Goal: Transaction & Acquisition: Purchase product/service

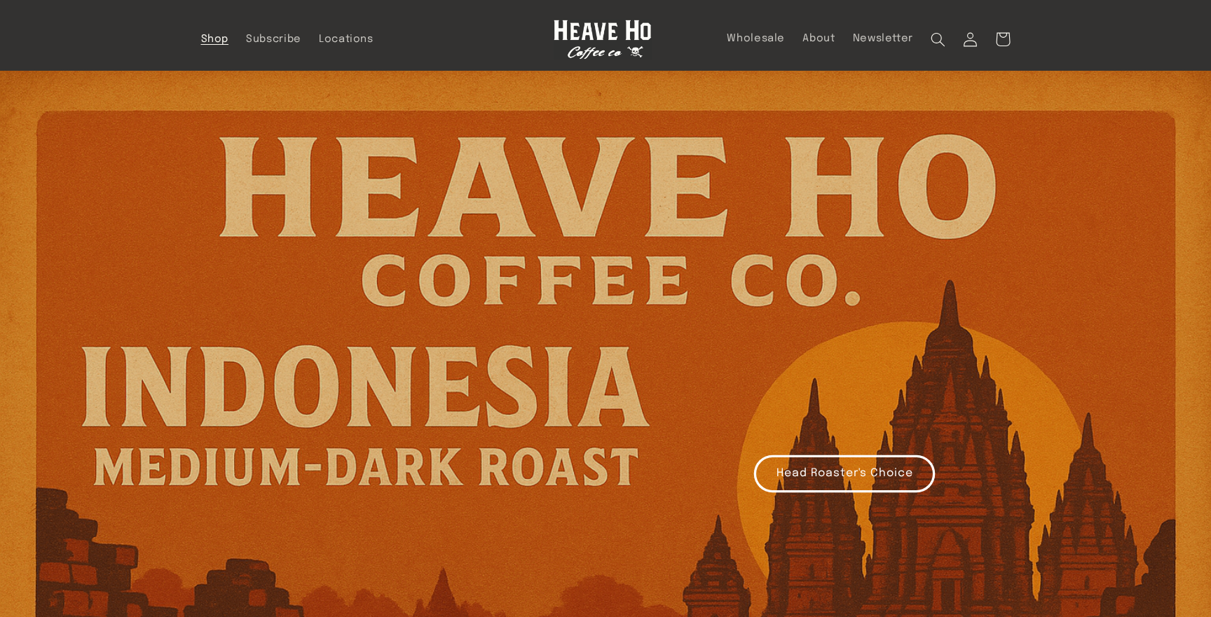
click at [225, 36] on span "Shop" at bounding box center [215, 39] width 28 height 13
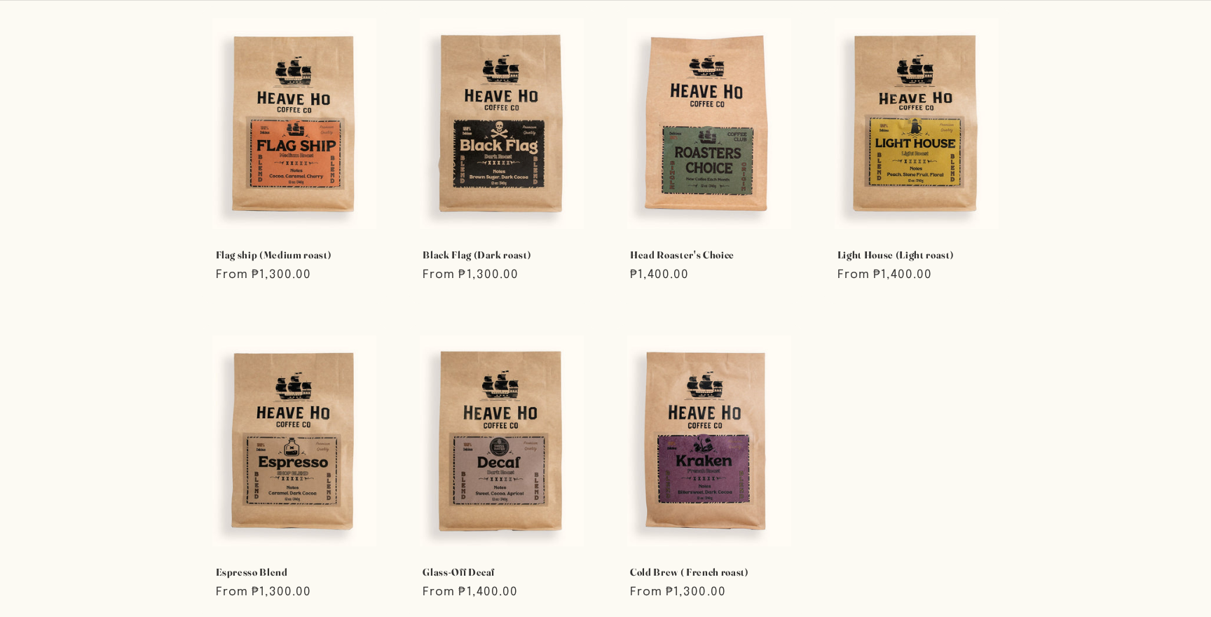
scroll to position [339, 0]
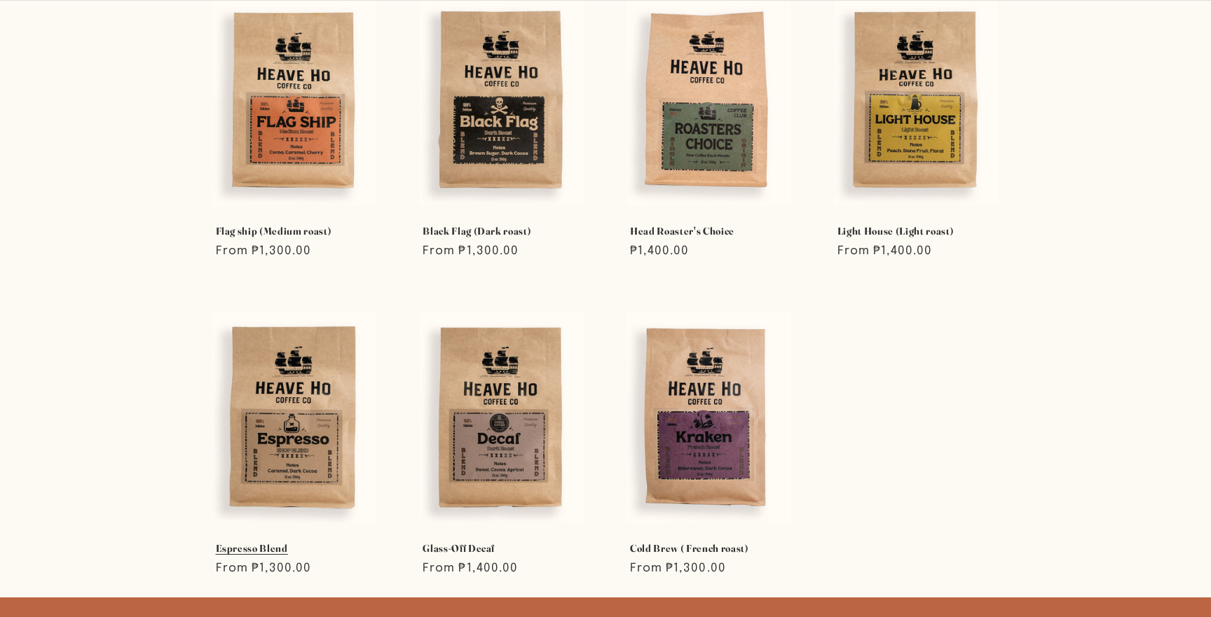
click at [305, 542] on link "Espresso Blend" at bounding box center [295, 548] width 158 height 13
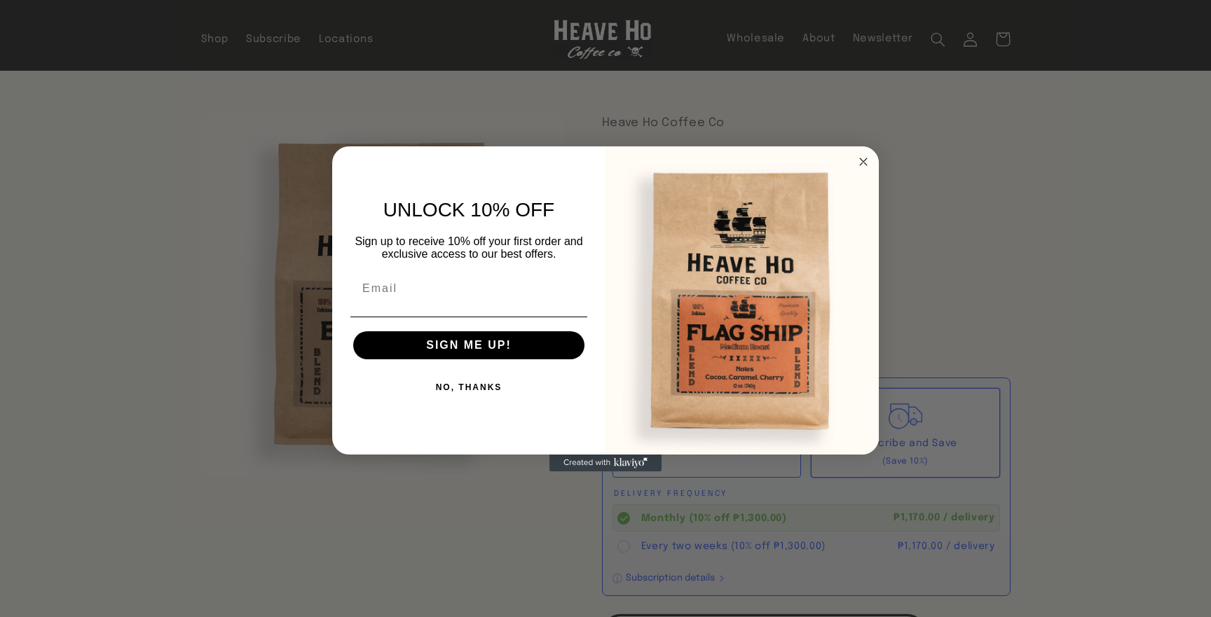
click at [863, 164] on circle "Close dialog" at bounding box center [864, 161] width 16 height 16
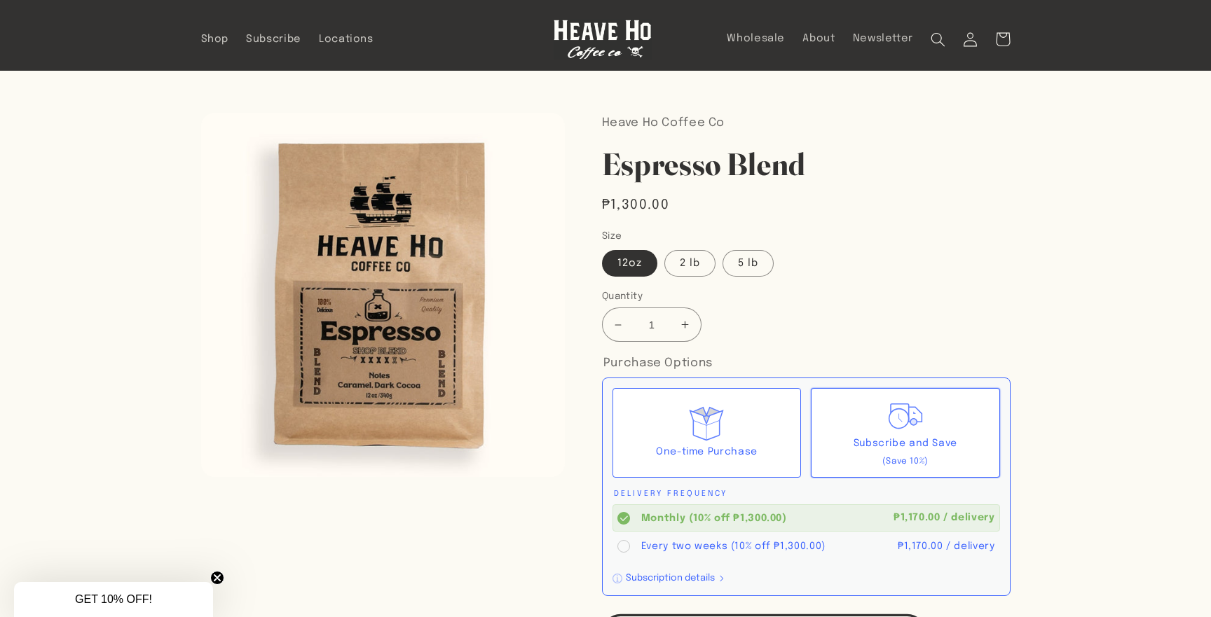
click at [690, 334] on button "Increase quantity for Espresso Blend" at bounding box center [685, 325] width 32 height 34
type input "2"
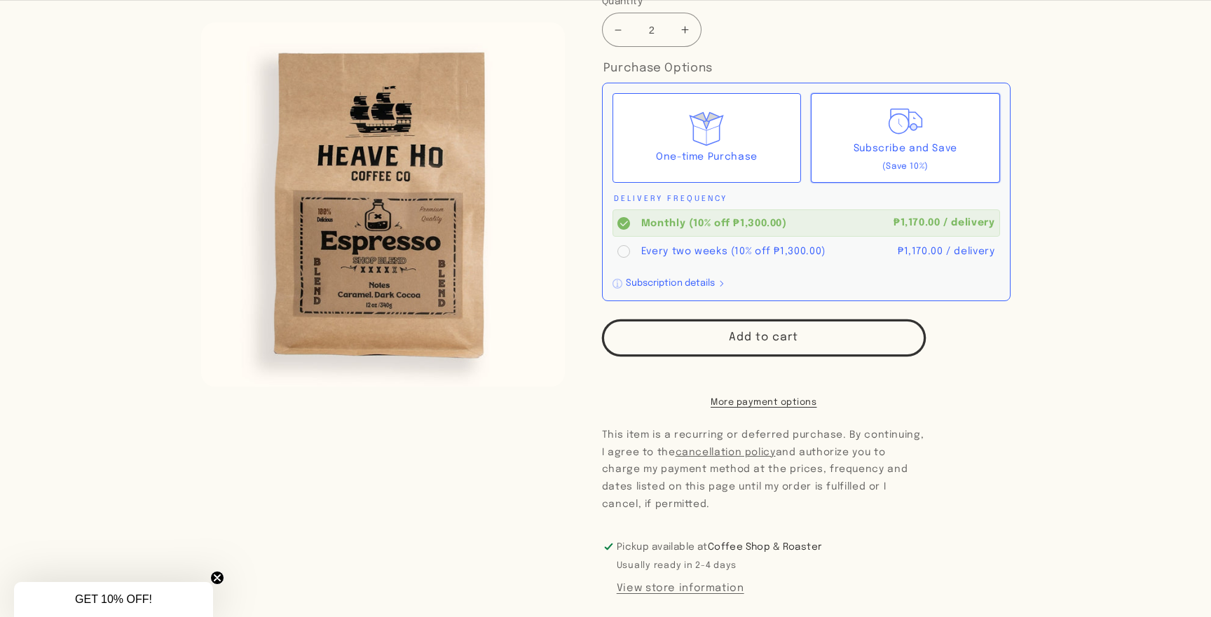
scroll to position [296, 0]
click at [738, 342] on button "Add to cart" at bounding box center [764, 337] width 324 height 37
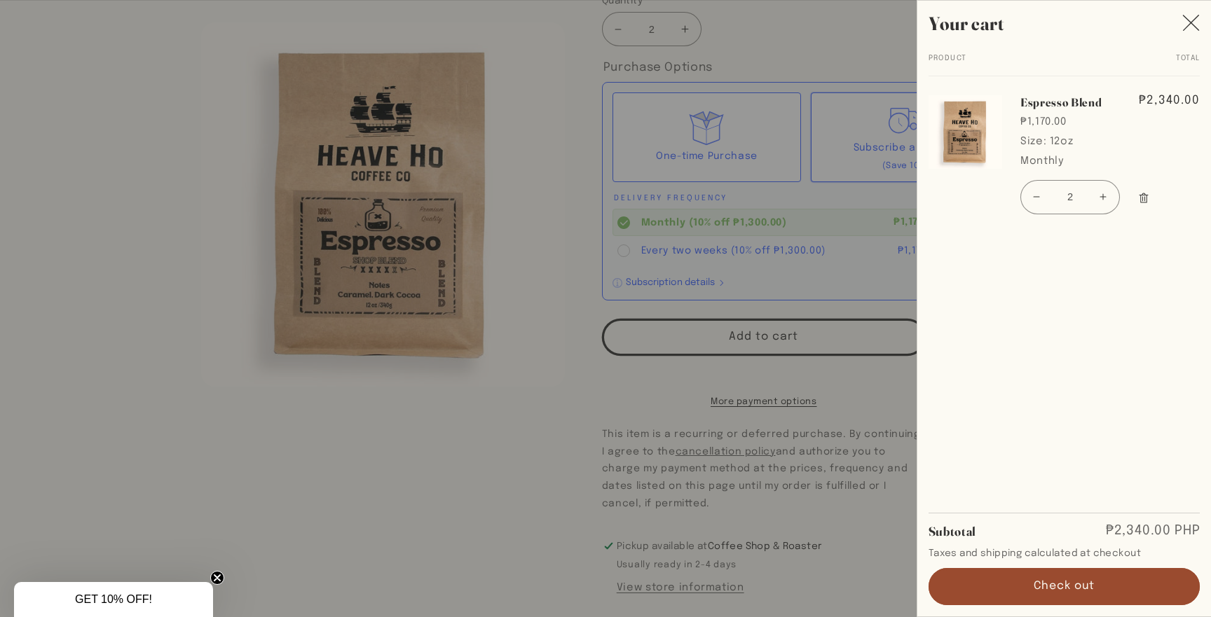
click at [578, 464] on div at bounding box center [605, 308] width 1211 height 617
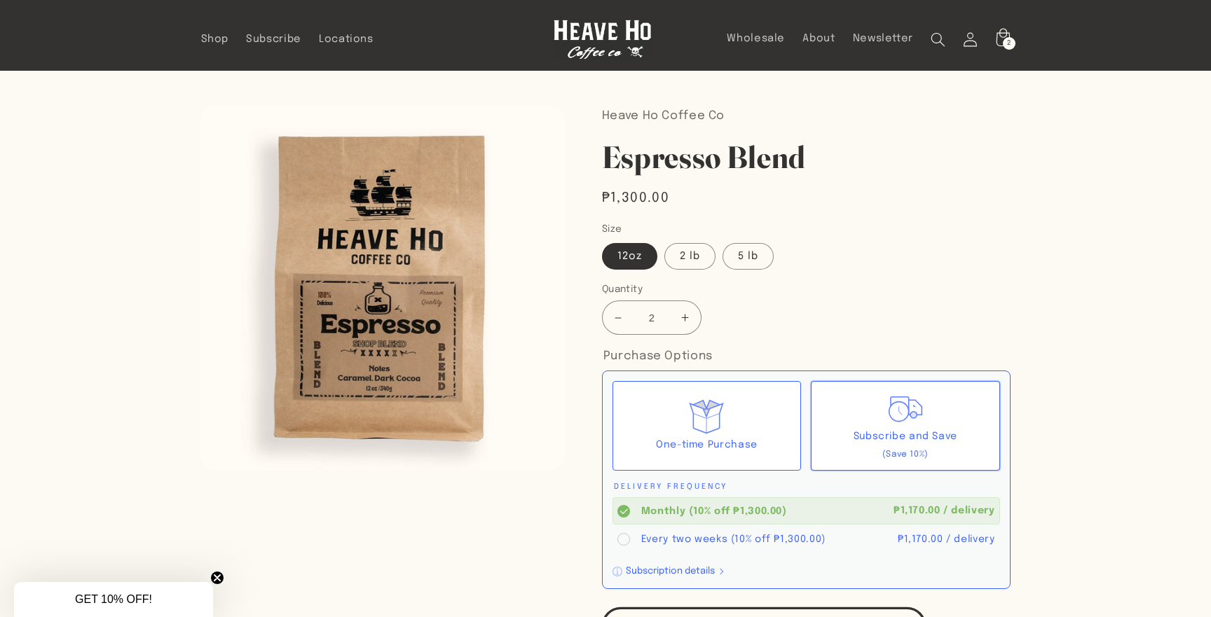
scroll to position [0, 0]
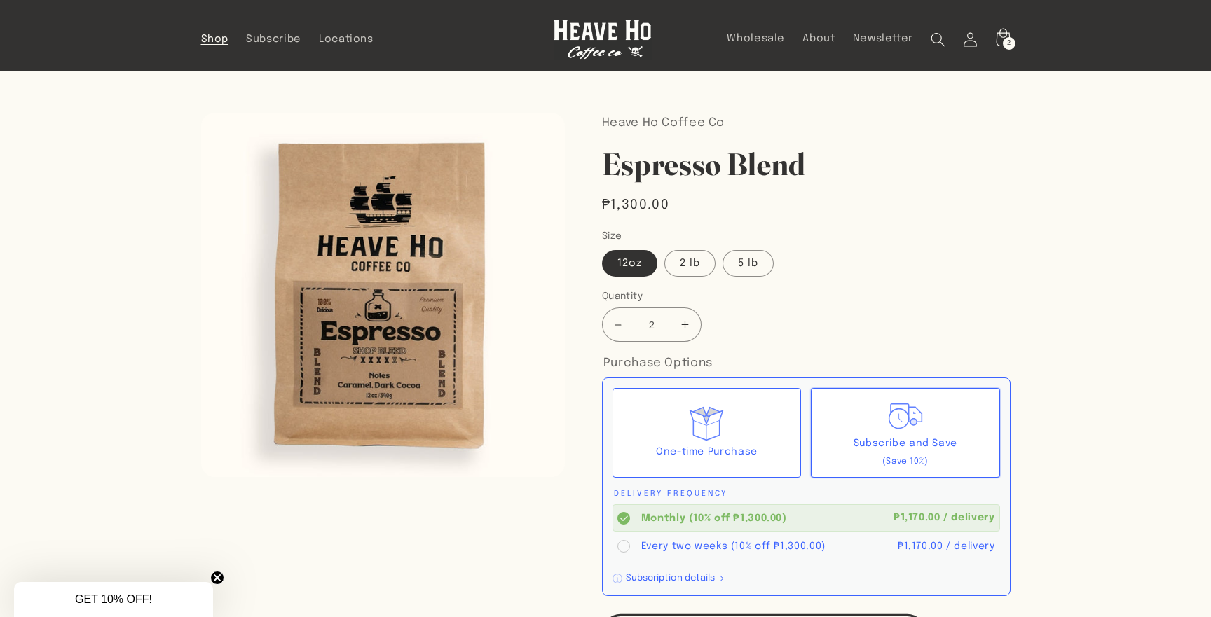
click at [216, 39] on span "Shop" at bounding box center [215, 39] width 28 height 13
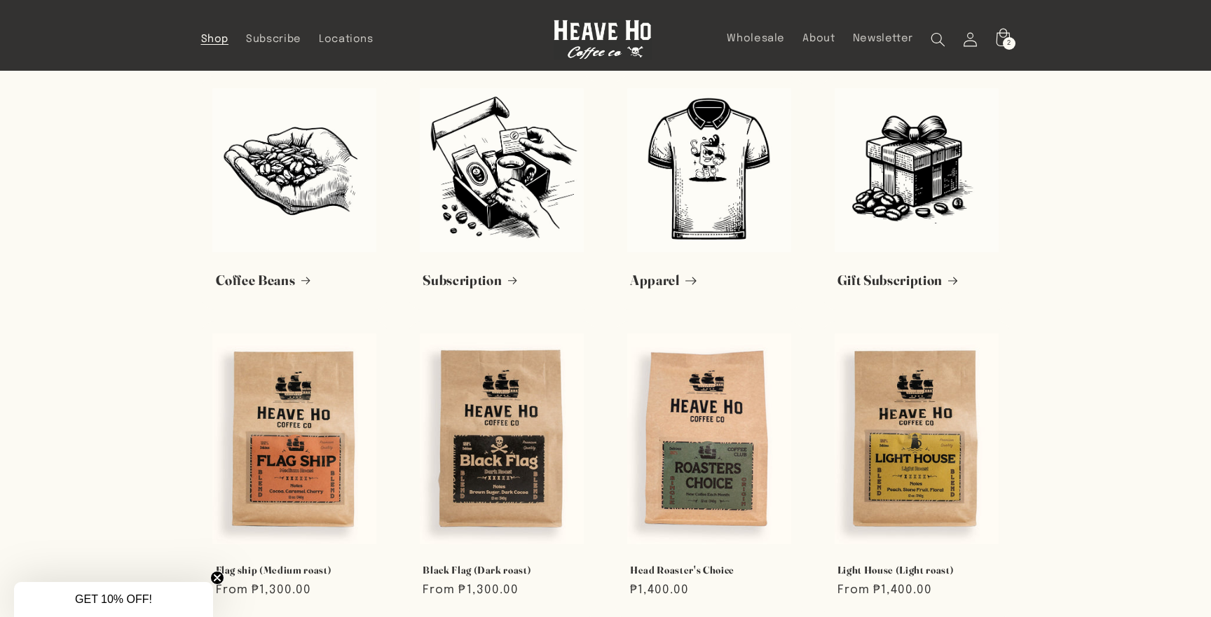
click at [697, 272] on link "Apparel" at bounding box center [709, 281] width 158 height 18
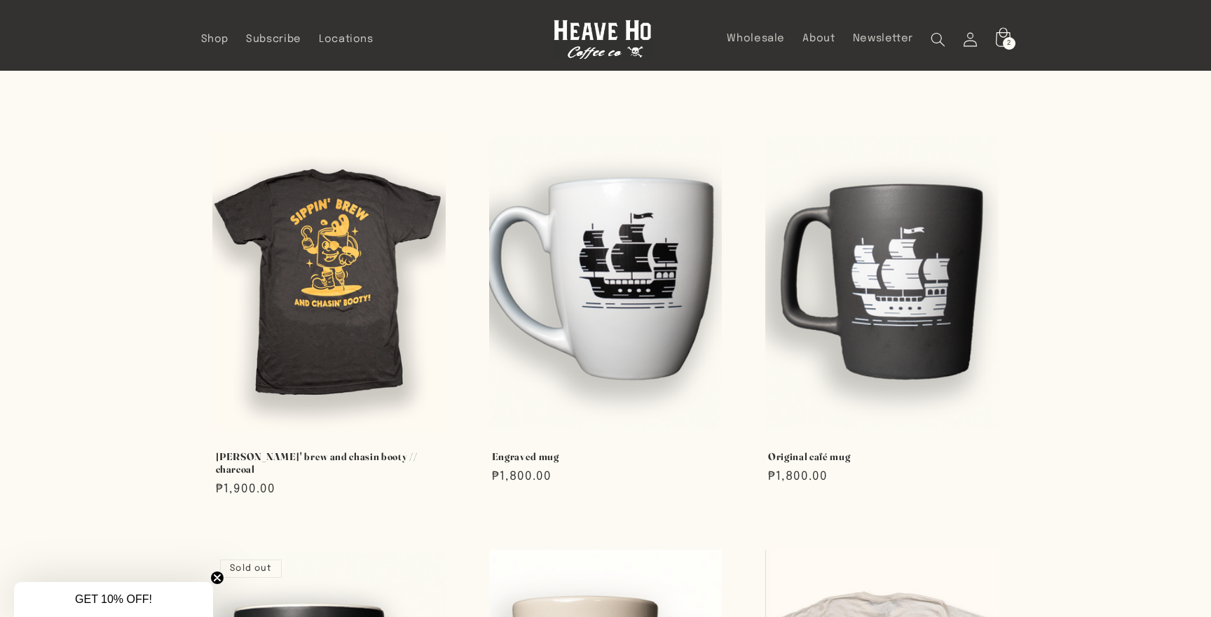
click at [1006, 43] on div "2 2 items" at bounding box center [1009, 43] width 13 height 13
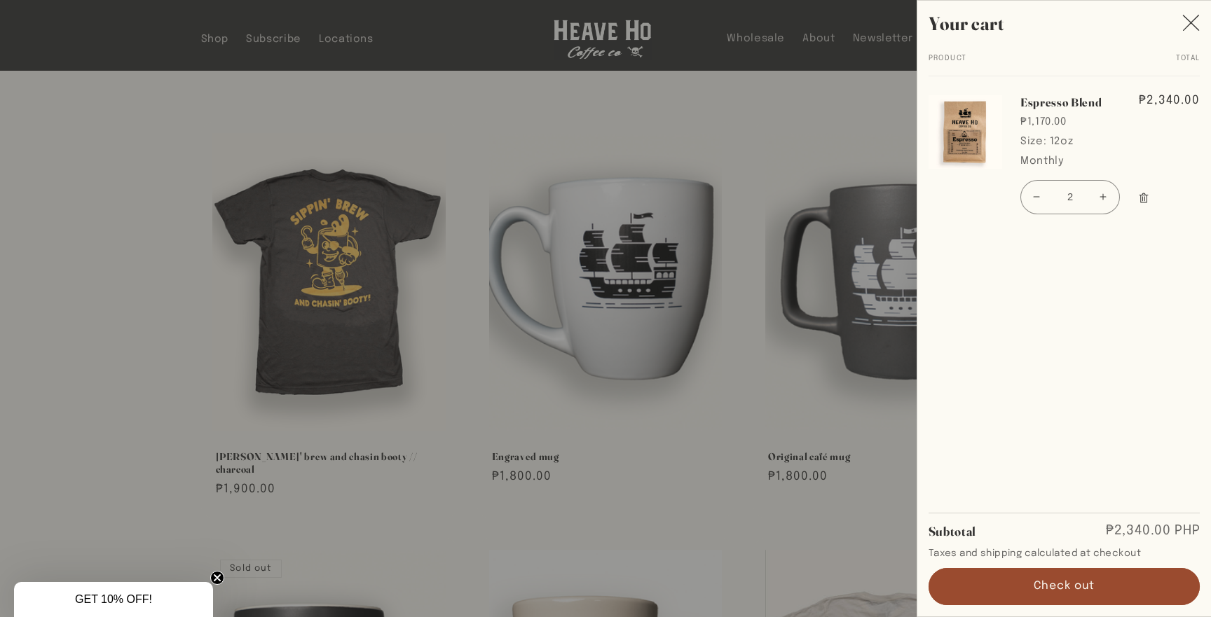
click at [789, 134] on div at bounding box center [605, 308] width 1211 height 617
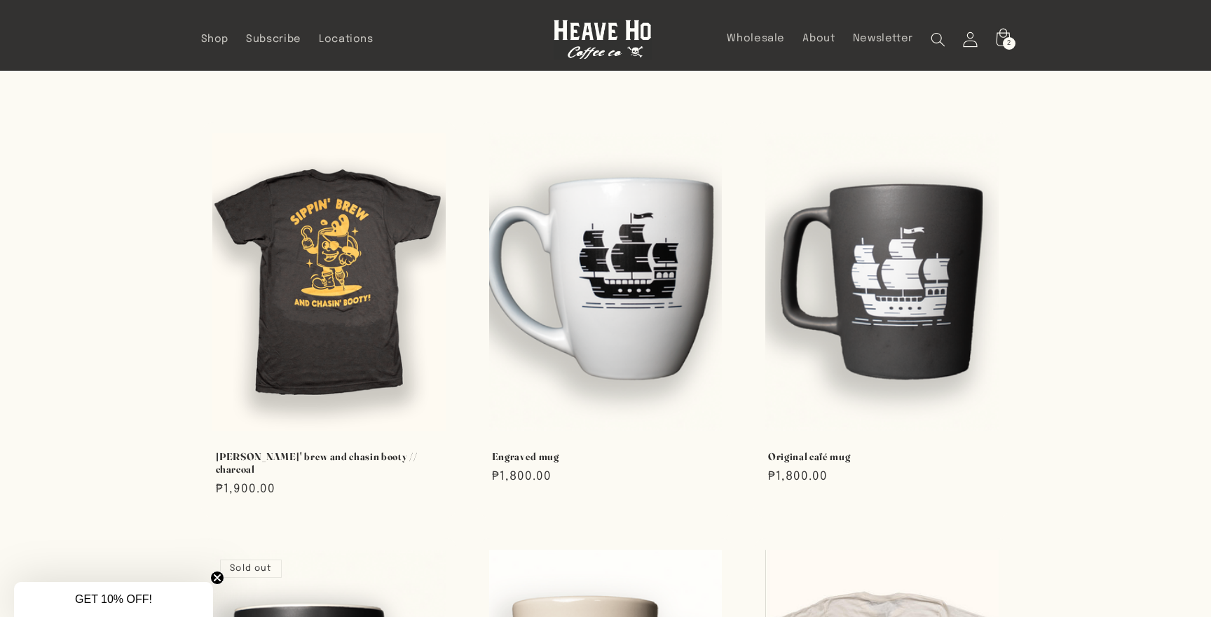
click at [968, 37] on icon at bounding box center [970, 39] width 14 height 15
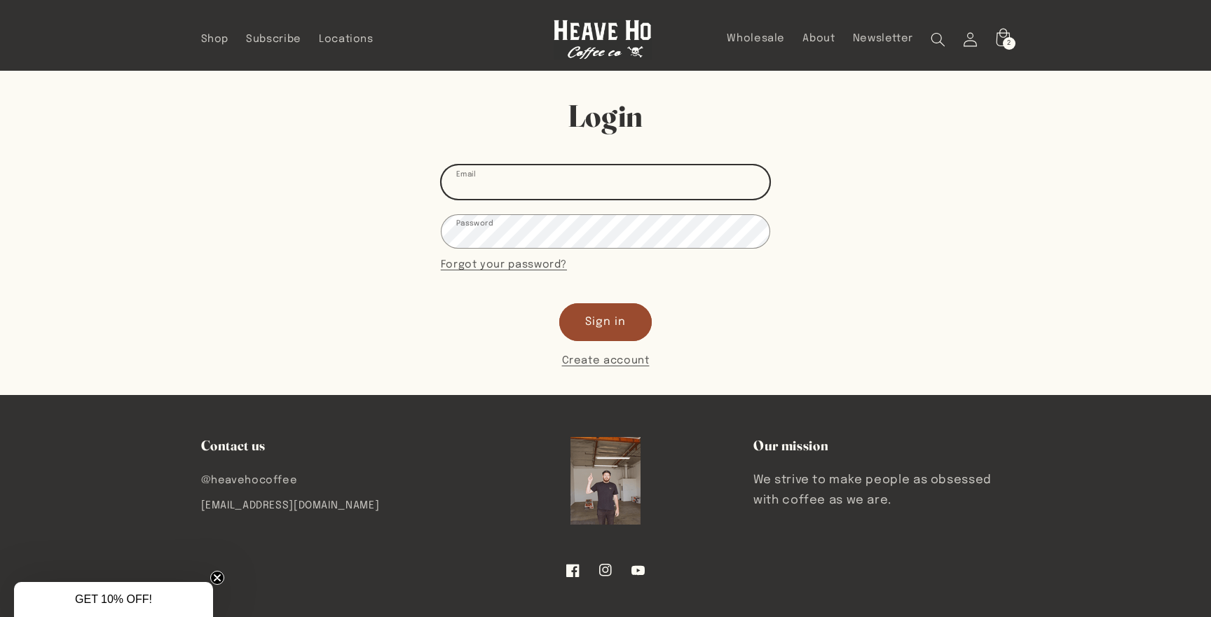
click at [591, 175] on input "Email" at bounding box center [605, 181] width 328 height 33
type input "[EMAIL_ADDRESS][DOMAIN_NAME]"
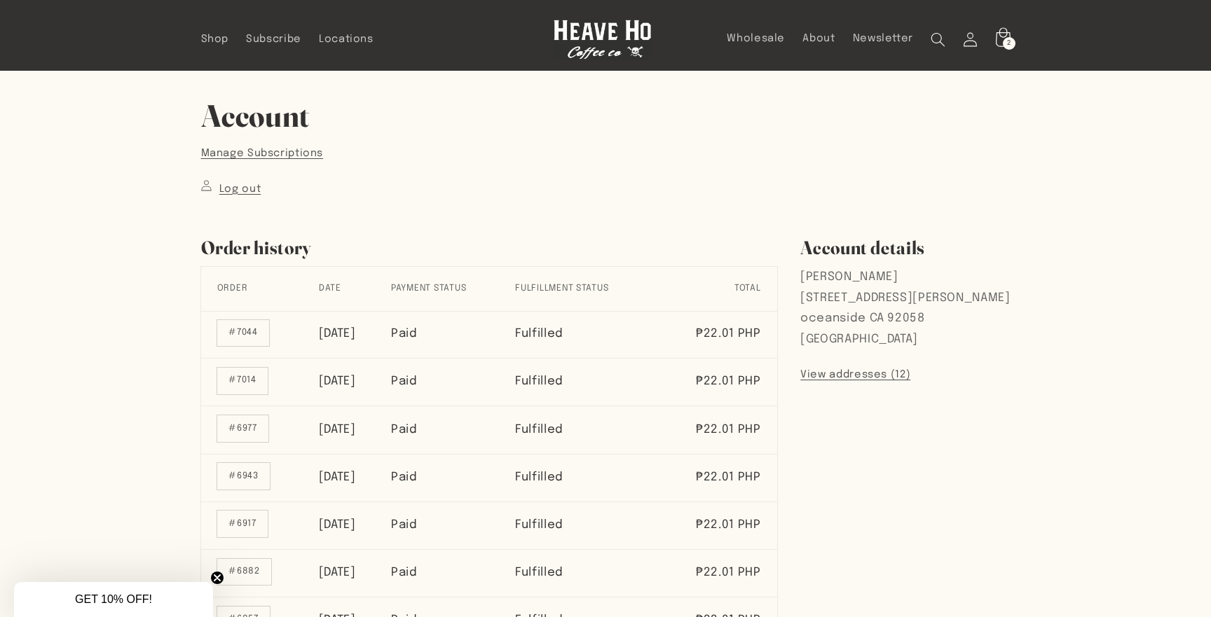
click at [996, 29] on icon at bounding box center [1002, 39] width 34 height 34
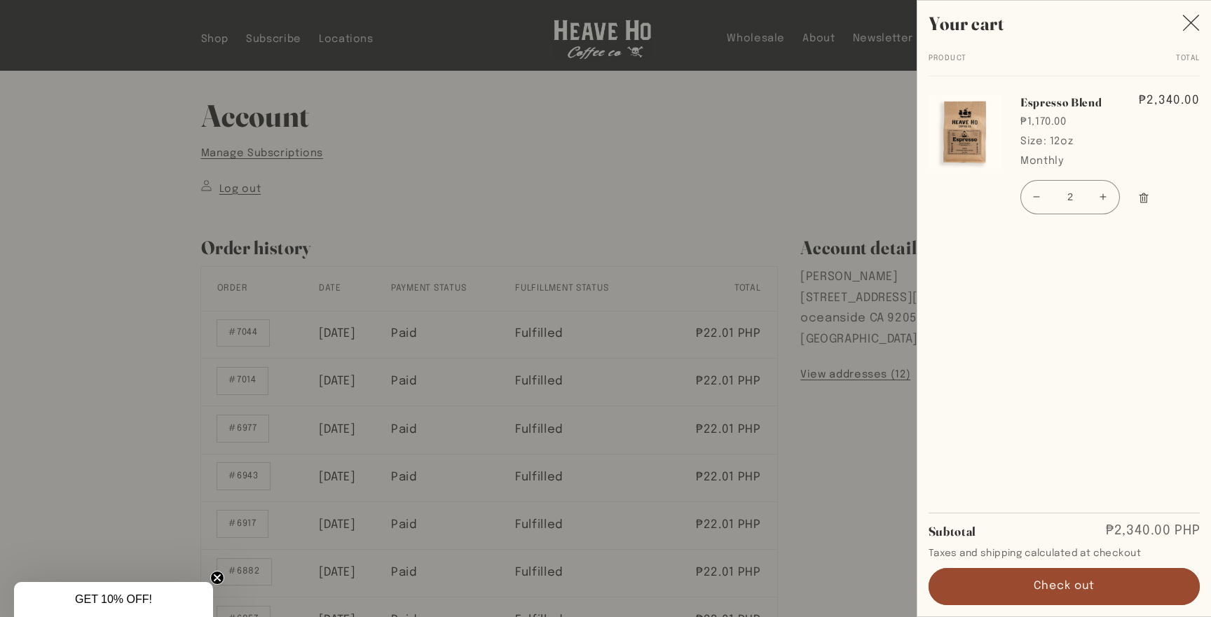
click at [754, 137] on div at bounding box center [605, 308] width 1211 height 617
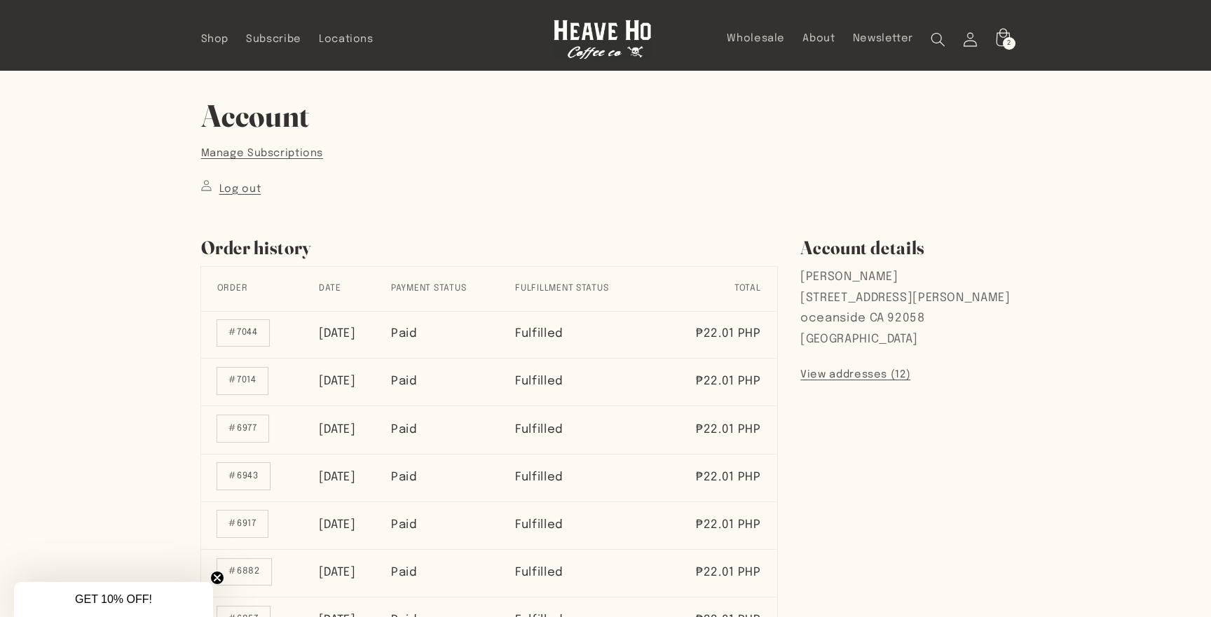
click at [1019, 46] on header "Shop Subscribe Locations Wholesale About Newsletter Account Facebook Instagram …" at bounding box center [605, 35] width 883 height 71
click at [1008, 43] on span "2" at bounding box center [1009, 43] width 4 height 13
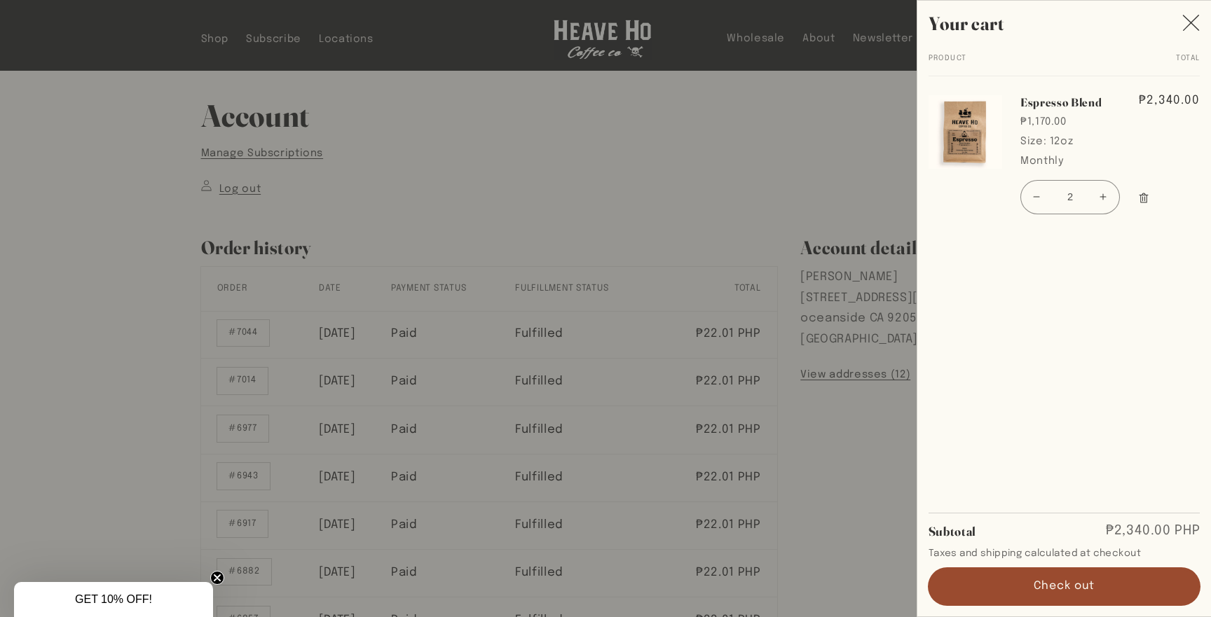
click at [1029, 575] on button "Check out" at bounding box center [1064, 586] width 272 height 37
